Goal: Information Seeking & Learning: Learn about a topic

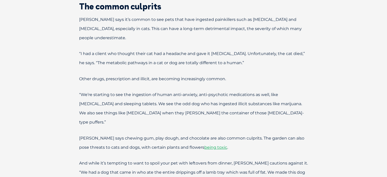
scroll to position [331, 0]
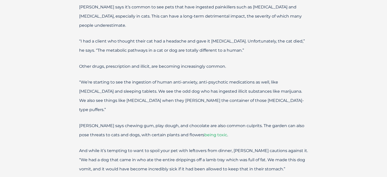
click at [205, 132] on span "being toxic" at bounding box center [215, 134] width 23 height 5
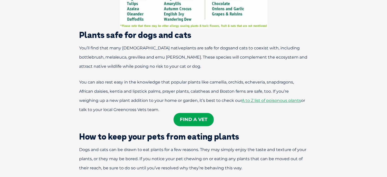
scroll to position [636, 0]
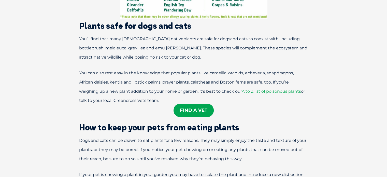
click at [264, 90] on span "A to Z list of poisonous plants" at bounding box center [271, 91] width 59 height 5
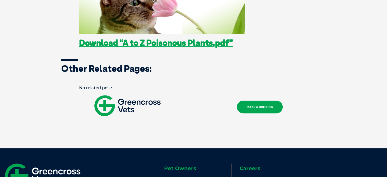
scroll to position [153, 0]
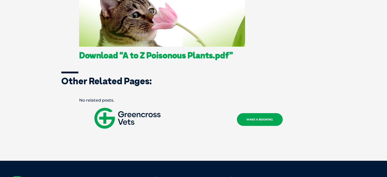
click at [178, 58] on link "Download “A to Z Poisonous Plants.pdf”" at bounding box center [156, 55] width 154 height 10
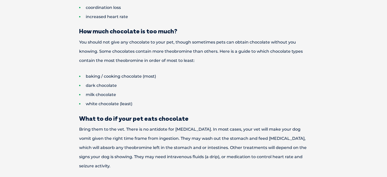
scroll to position [356, 0]
